Goal: Task Accomplishment & Management: Complete application form

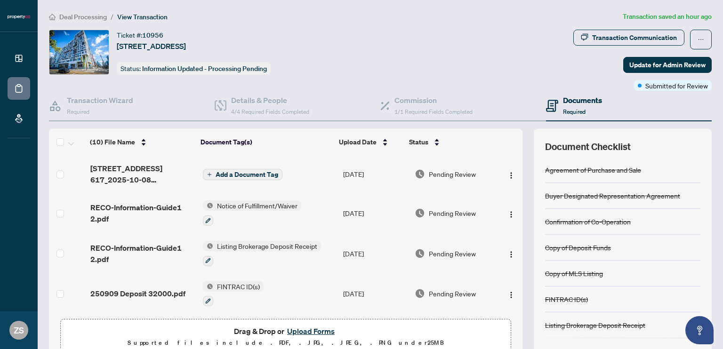
scroll to position [236, 0]
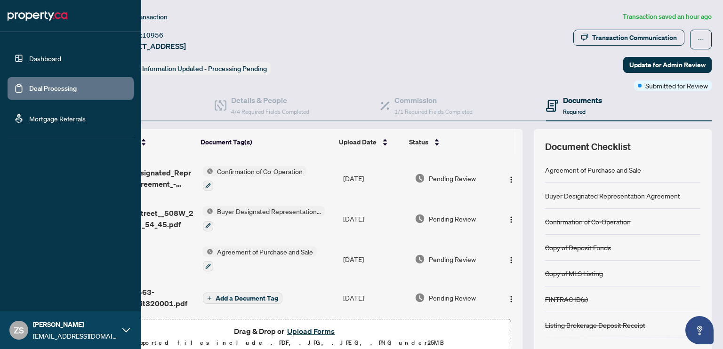
click at [41, 54] on link "Dashboard" at bounding box center [45, 58] width 32 height 8
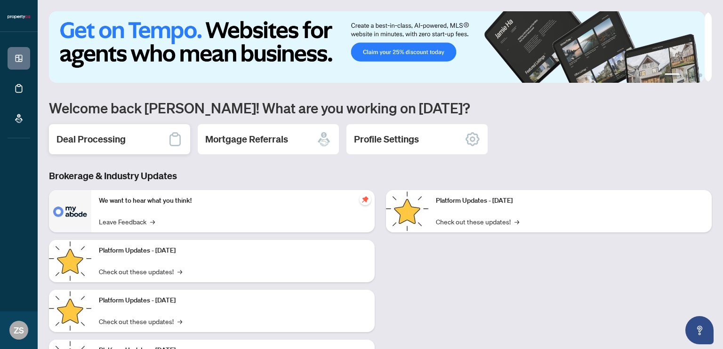
click at [136, 133] on div "Deal Processing" at bounding box center [119, 139] width 141 height 30
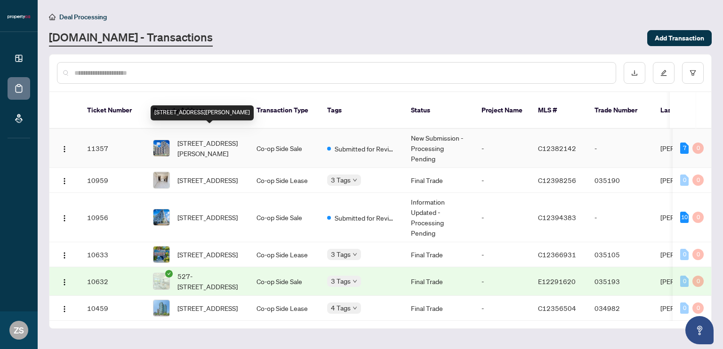
click at [212, 139] on span "[STREET_ADDRESS][PERSON_NAME]" at bounding box center [210, 148] width 64 height 21
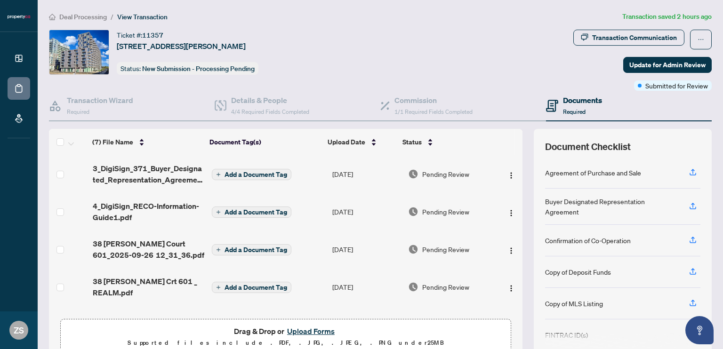
click at [260, 332] on span "Drag & Drop or Upload Forms" at bounding box center [286, 331] width 104 height 12
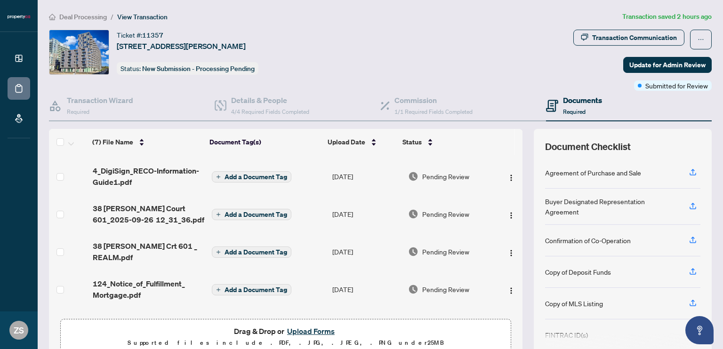
scroll to position [19, 0]
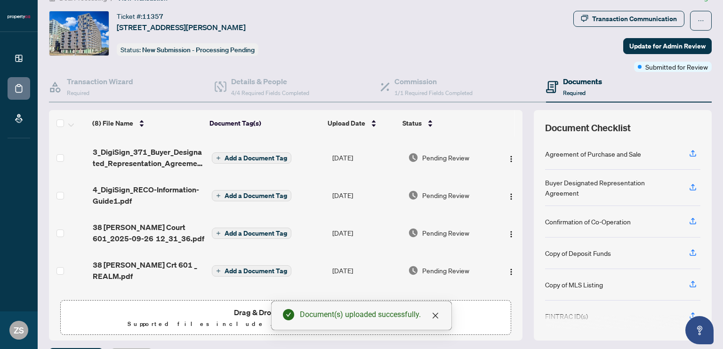
click at [490, 30] on div "Ticket #: 11357 [STREET_ADDRESS][PERSON_NAME] Status: New Submission - Processi…" at bounding box center [309, 33] width 521 height 45
click at [651, 45] on span "Update for Admin Review" at bounding box center [668, 46] width 76 height 15
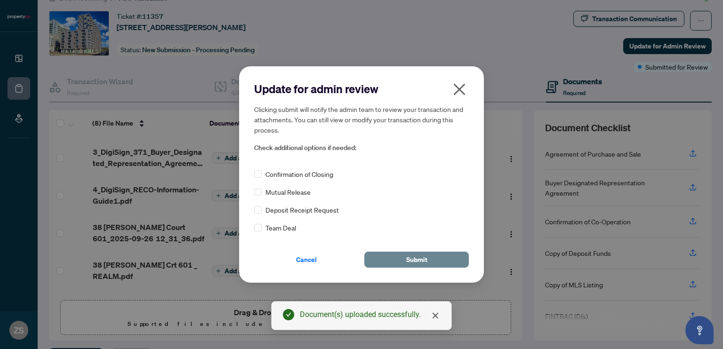
click at [422, 262] on span "Submit" at bounding box center [416, 259] width 21 height 15
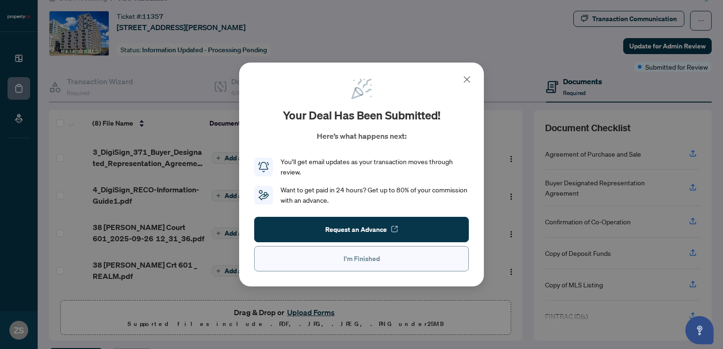
click at [373, 258] on span "I'm Finished" at bounding box center [362, 258] width 36 height 15
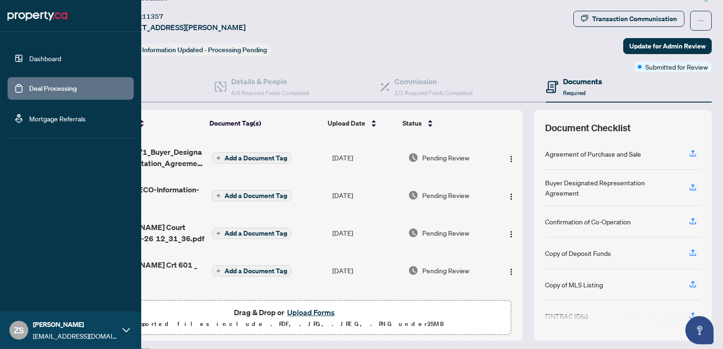
click at [33, 59] on link "Dashboard" at bounding box center [45, 58] width 32 height 8
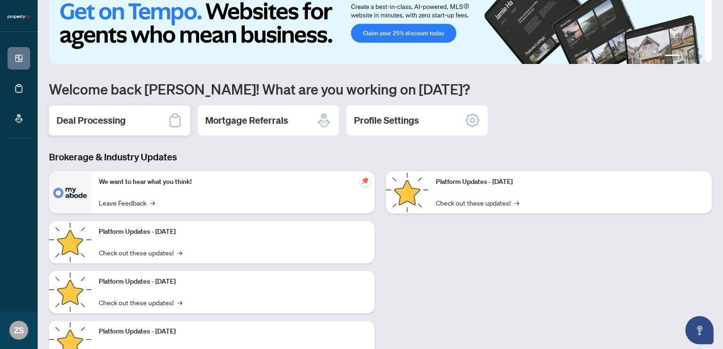
click at [118, 124] on h2 "Deal Processing" at bounding box center [91, 120] width 69 height 13
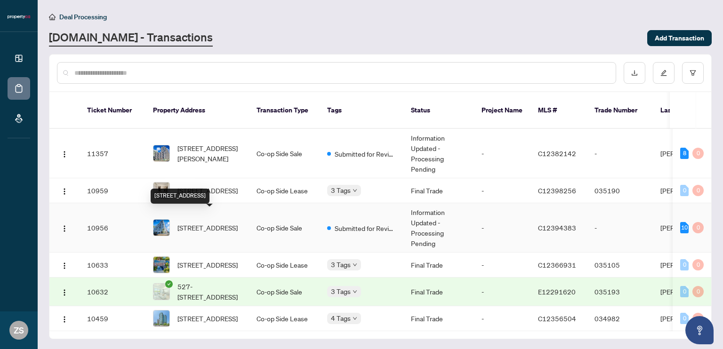
click at [202, 223] on span "[STREET_ADDRESS]" at bounding box center [208, 228] width 60 height 10
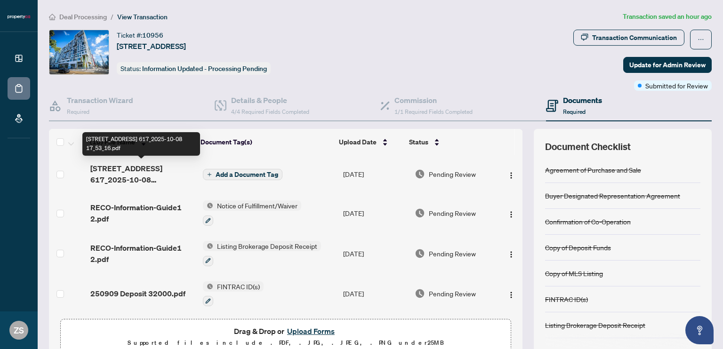
click at [136, 169] on span "[STREET_ADDRESS] 617_2025-10-08 17_53_16.pdf" at bounding box center [142, 174] width 105 height 23
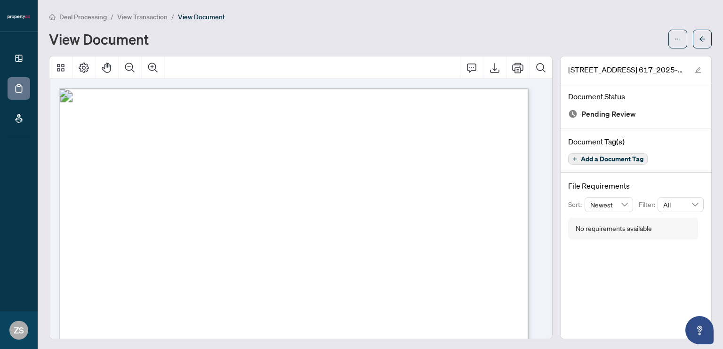
click at [266, 38] on div "View Document" at bounding box center [356, 39] width 614 height 15
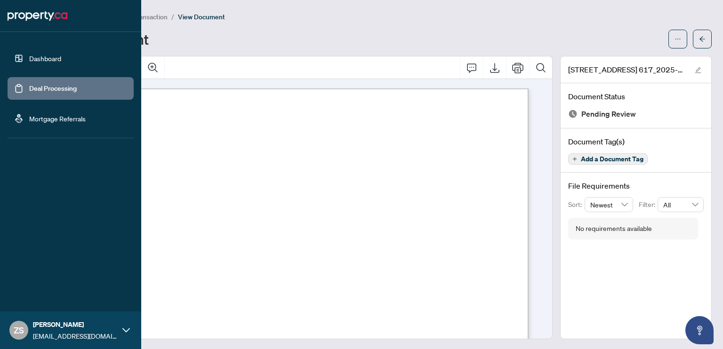
click at [49, 59] on link "Dashboard" at bounding box center [45, 58] width 32 height 8
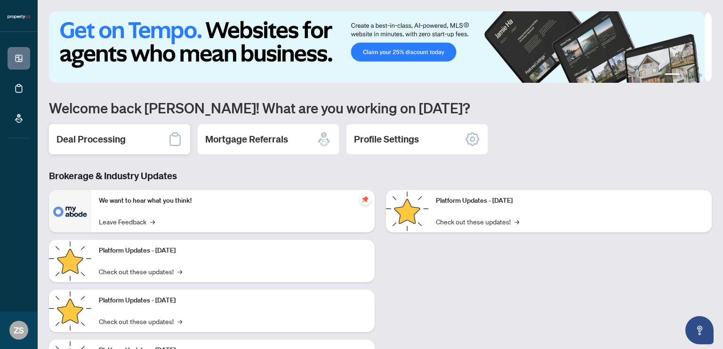
click at [104, 133] on h2 "Deal Processing" at bounding box center [91, 139] width 69 height 13
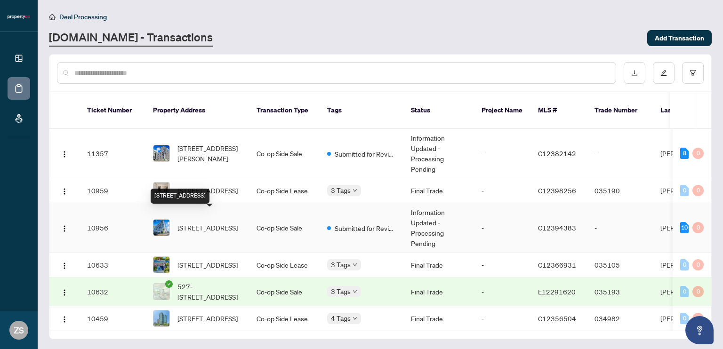
click at [215, 223] on span "[STREET_ADDRESS]" at bounding box center [208, 228] width 60 height 10
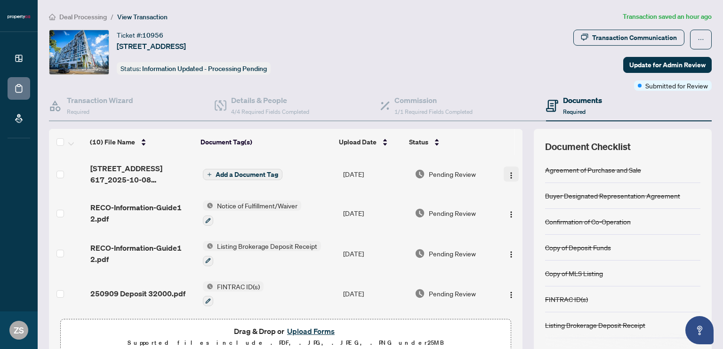
click at [504, 174] on button "button" at bounding box center [511, 174] width 15 height 15
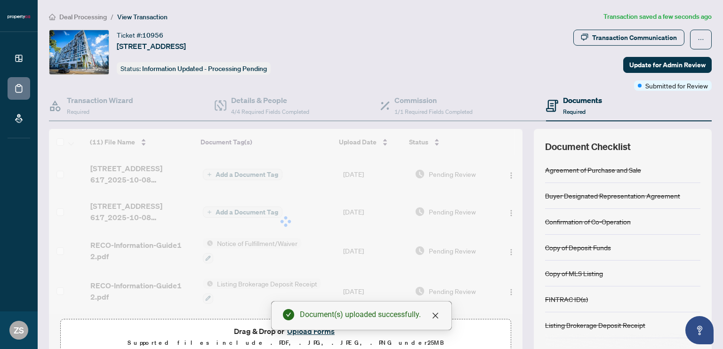
click at [480, 66] on div "Ticket #: 10956 [STREET_ADDRESS] Status: Information Updated - Processing Pendi…" at bounding box center [309, 52] width 521 height 45
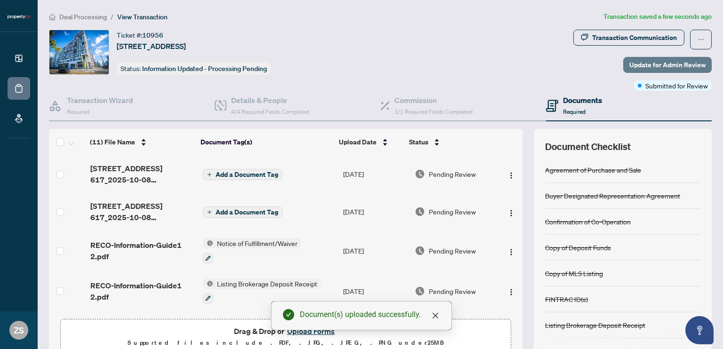
click at [654, 65] on span "Update for Admin Review" at bounding box center [668, 64] width 76 height 15
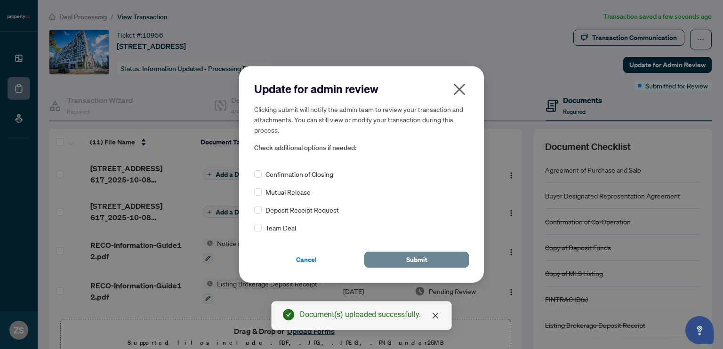
click at [416, 257] on span "Submit" at bounding box center [416, 259] width 21 height 15
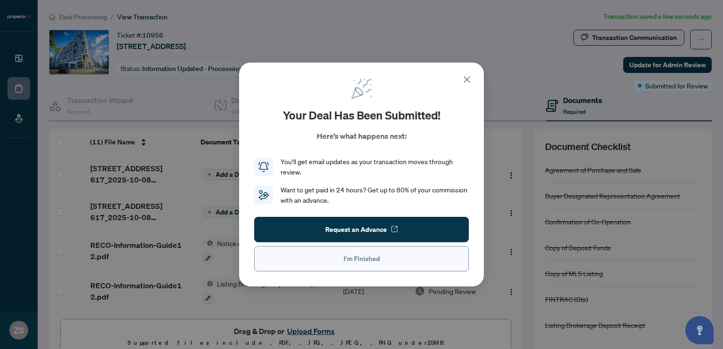
click at [352, 256] on span "I'm Finished" at bounding box center [362, 258] width 36 height 15
